Goal: Transaction & Acquisition: Purchase product/service

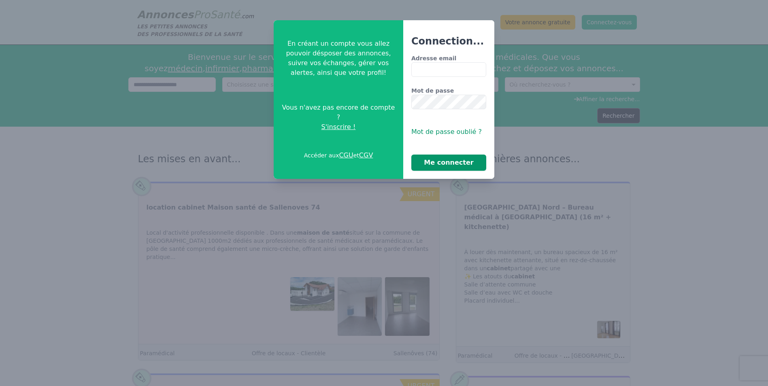
type input "**********"
click at [438, 158] on button "Me connecter" at bounding box center [449, 163] width 75 height 16
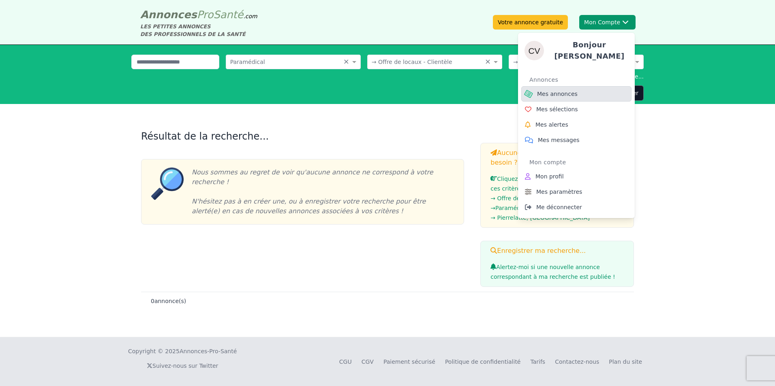
click at [566, 90] on span "Mes annonces" at bounding box center [557, 94] width 41 height 8
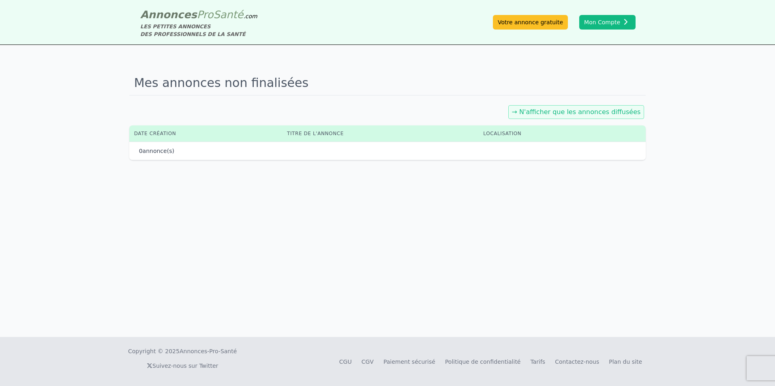
click at [549, 114] on link "→ N'afficher que les annonces diffusées" at bounding box center [576, 112] width 129 height 8
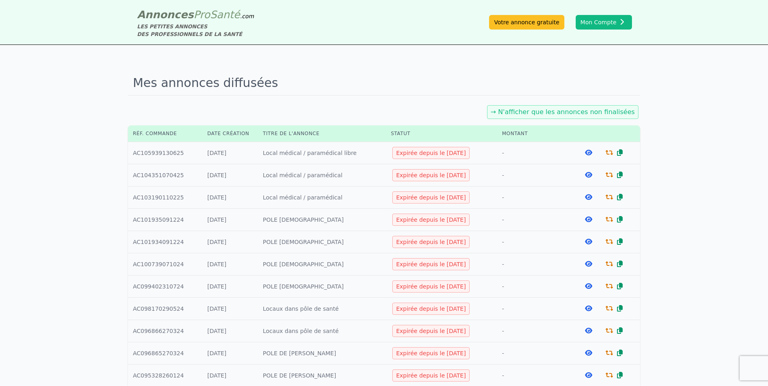
click at [610, 154] on icon at bounding box center [609, 152] width 7 height 6
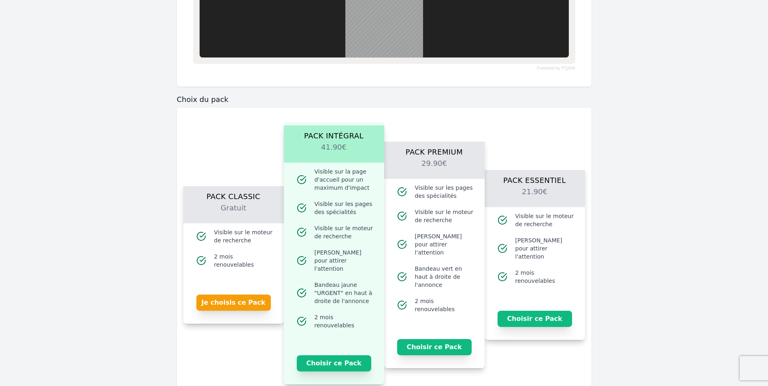
scroll to position [899, 0]
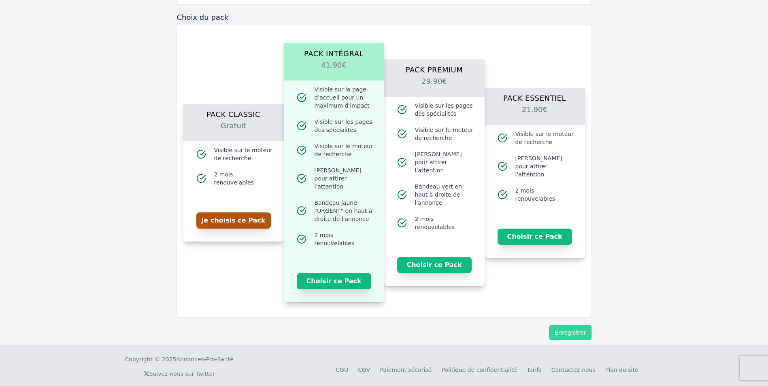
click at [251, 224] on button "Je choisis ce Pack" at bounding box center [233, 221] width 75 height 16
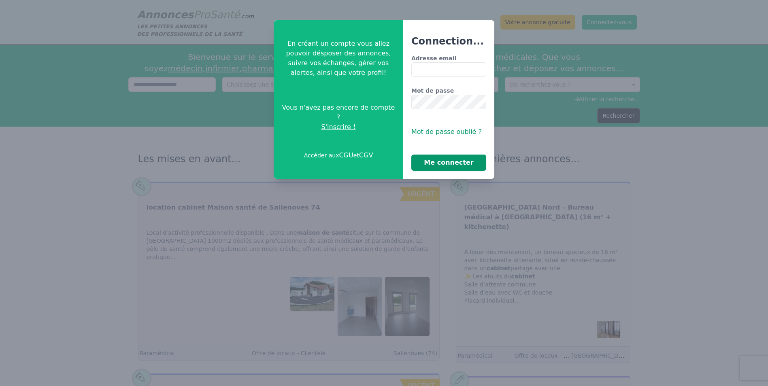
type input "**********"
click at [431, 158] on button "Me connecter" at bounding box center [449, 163] width 75 height 16
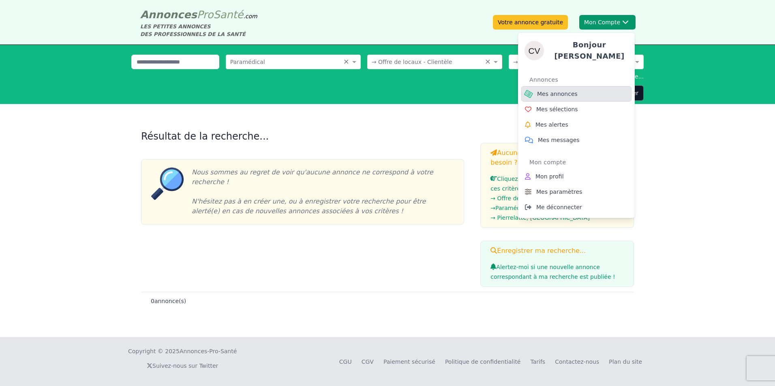
click at [559, 86] on link "Mes annonces" at bounding box center [576, 93] width 110 height 15
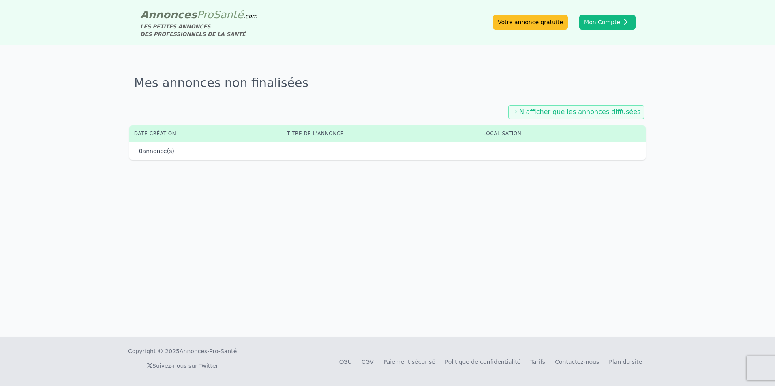
click at [544, 111] on link "→ N'afficher que les annonces diffusées" at bounding box center [576, 112] width 129 height 8
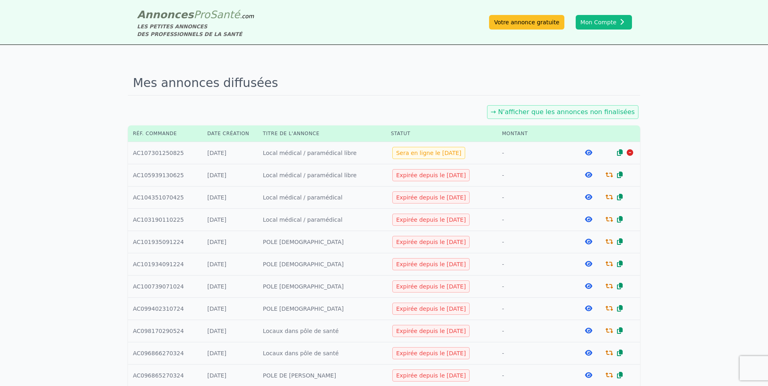
click at [610, 177] on icon at bounding box center [609, 175] width 7 height 6
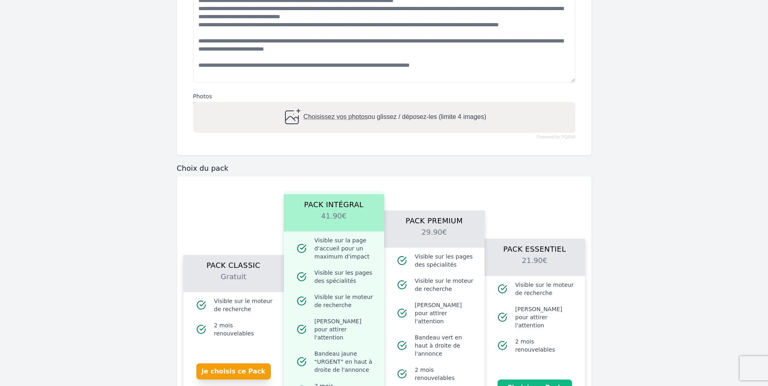
scroll to position [344, 0]
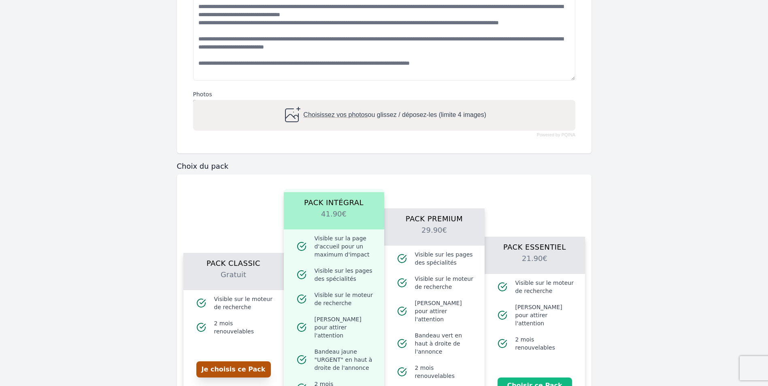
click at [256, 369] on button "Je choisis ce Pack" at bounding box center [233, 370] width 75 height 16
click at [261, 371] on button "Je choisis ce Pack" at bounding box center [233, 370] width 75 height 16
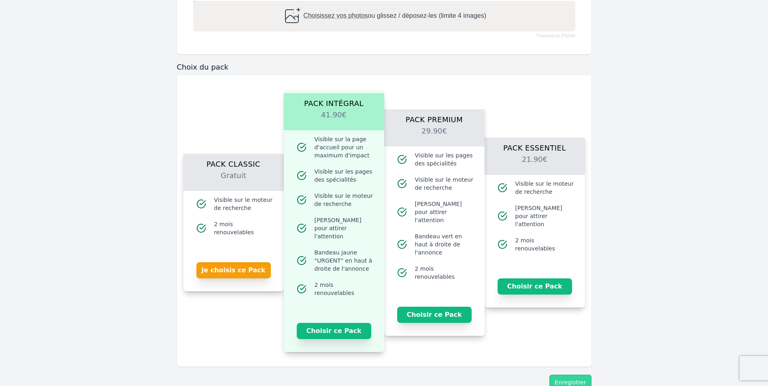
scroll to position [506, 0]
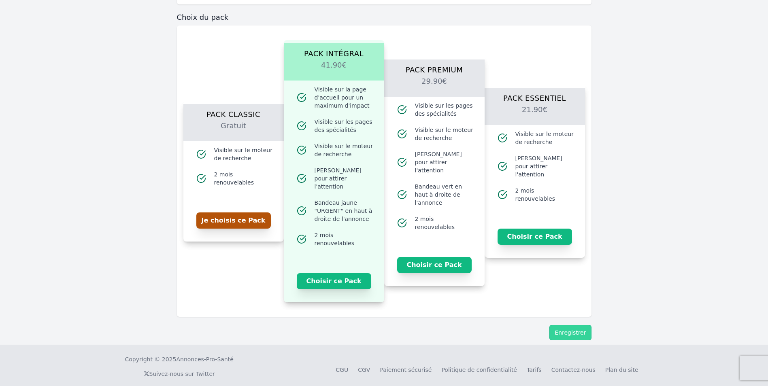
click at [246, 222] on button "Je choisis ce Pack" at bounding box center [233, 221] width 75 height 16
click at [561, 325] on button "Enregistrer" at bounding box center [571, 332] width 42 height 15
